Goal: Information Seeking & Learning: Learn about a topic

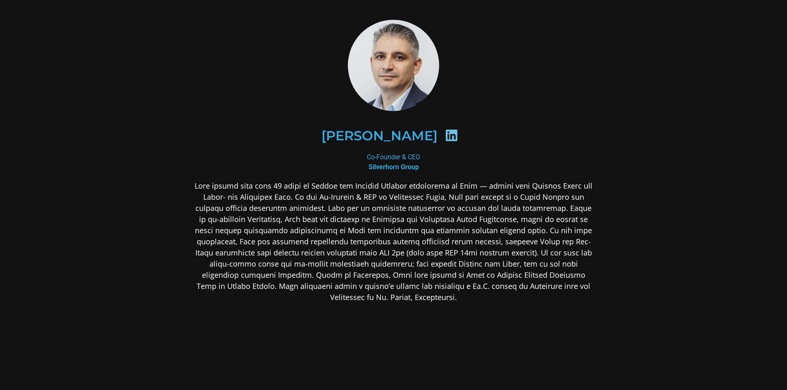
scroll to position [2, 0]
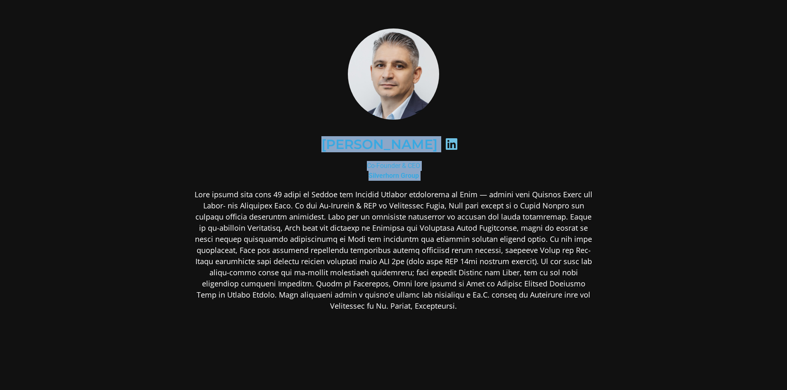
drag, startPoint x: 194, startPoint y: 193, endPoint x: 226, endPoint y: 183, distance: 33.4
click at [226, 183] on div "[PERSON_NAME] Co-Founder & CEO Silverhorn Group" at bounding box center [394, 236] width 402 height 414
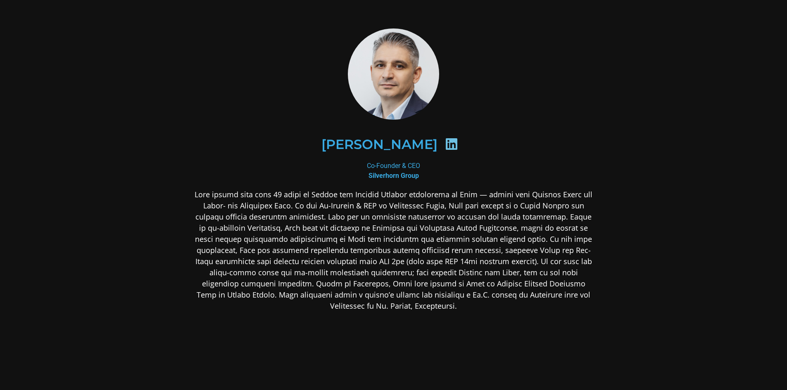
click at [219, 197] on p at bounding box center [394, 250] width 402 height 123
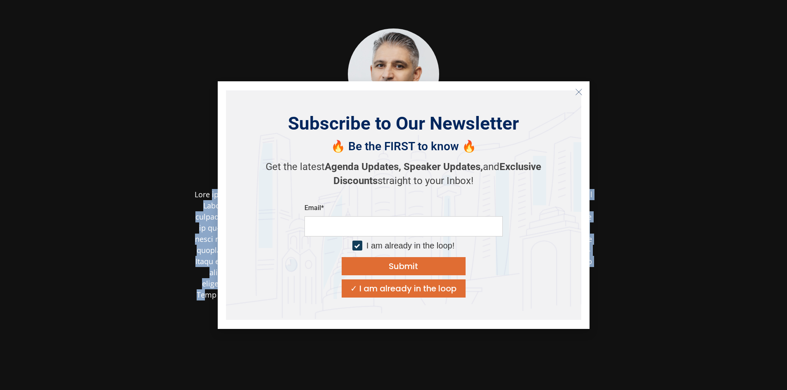
drag, startPoint x: 214, startPoint y: 197, endPoint x: 673, endPoint y: 219, distance: 459.1
click at [673, 219] on section "[PERSON_NAME] Co-Founder & CEO Silverhorn Group" at bounding box center [393, 235] width 787 height 475
drag, startPoint x: 673, startPoint y: 181, endPoint x: 657, endPoint y: 173, distance: 17.7
click at [671, 181] on section "[PERSON_NAME] Co-Founder & CEO Silverhorn Group" at bounding box center [393, 235] width 787 height 475
click at [575, 88] on icon "Close" at bounding box center [578, 91] width 7 height 7
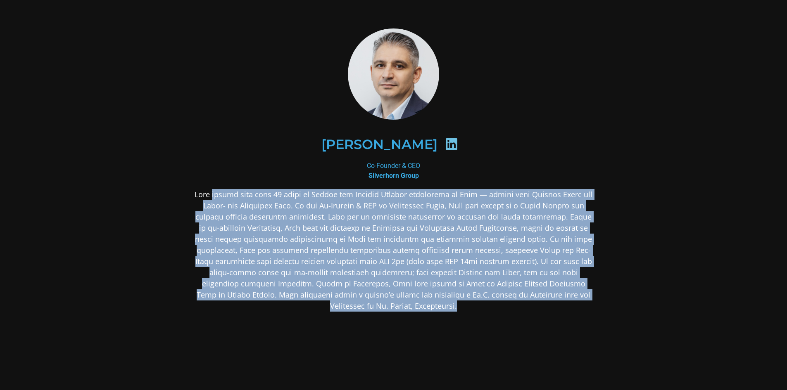
drag, startPoint x: 214, startPoint y: 195, endPoint x: 461, endPoint y: 323, distance: 278.3
click at [461, 324] on div at bounding box center [394, 315] width 402 height 253
copy p "loremi dolo sita 27 conse ad Elitse doe Tempori Utlabor etdolorema al Enim — ad…"
